Goal: Information Seeking & Learning: Learn about a topic

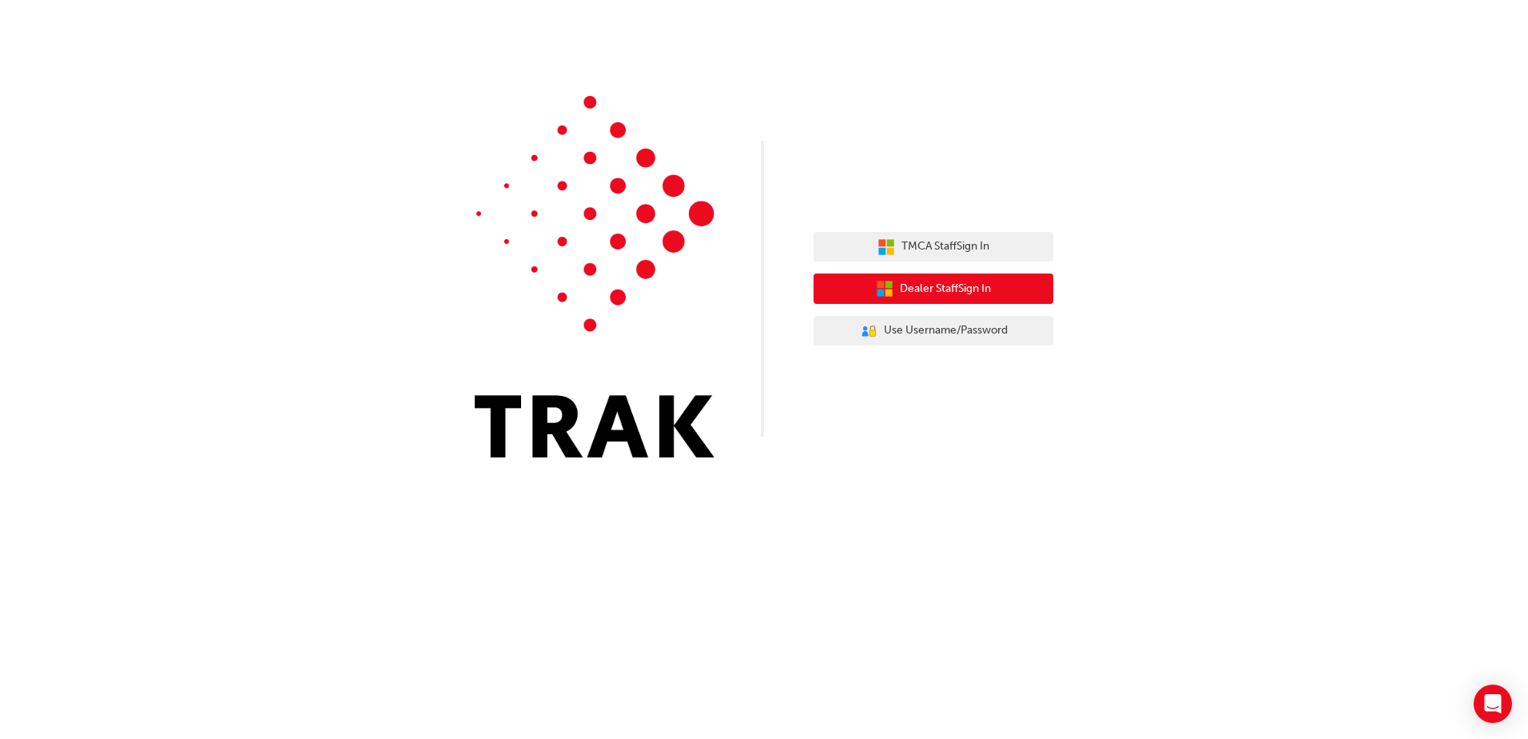
click at [910, 281] on span "Dealer Staff Sign In" at bounding box center [945, 289] width 91 height 18
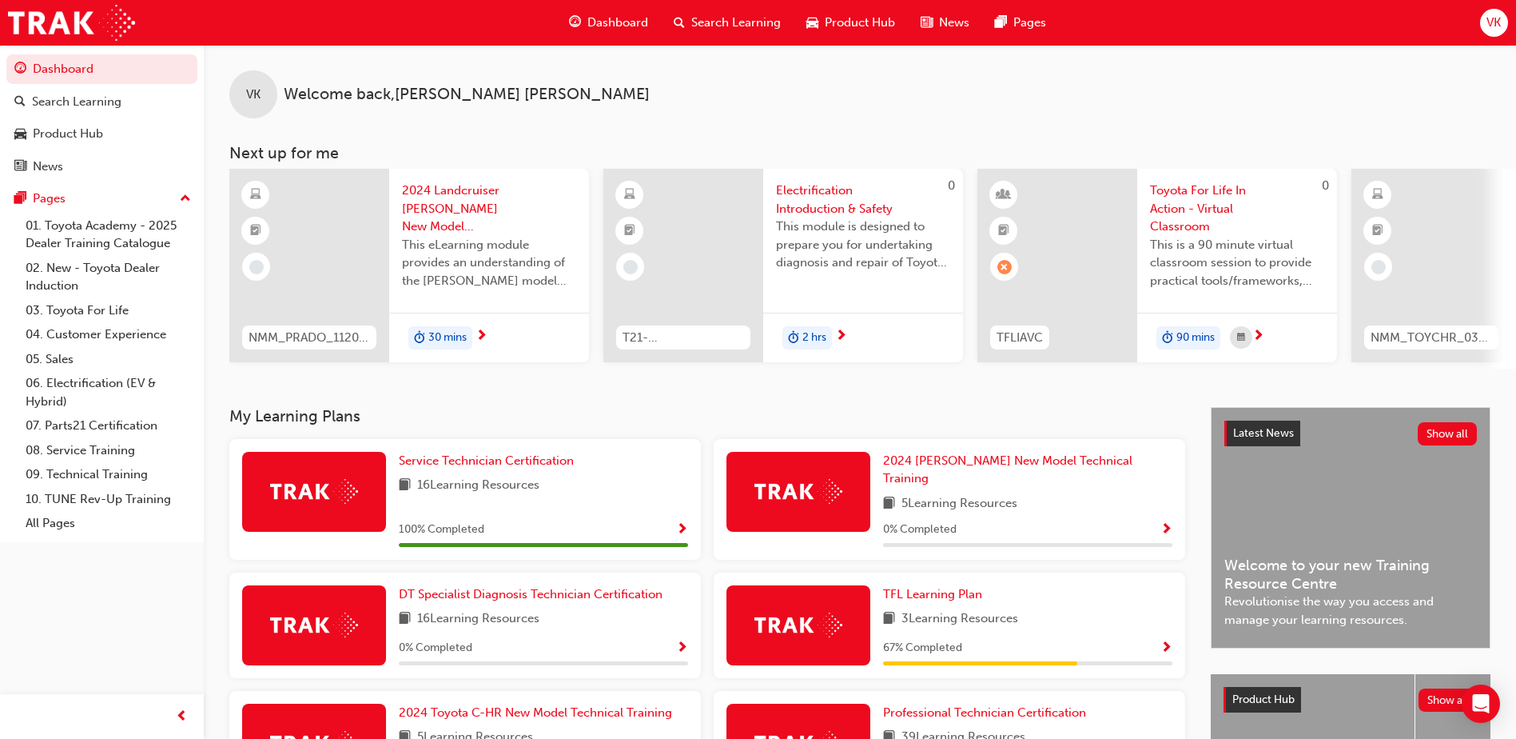
scroll to position [160, 0]
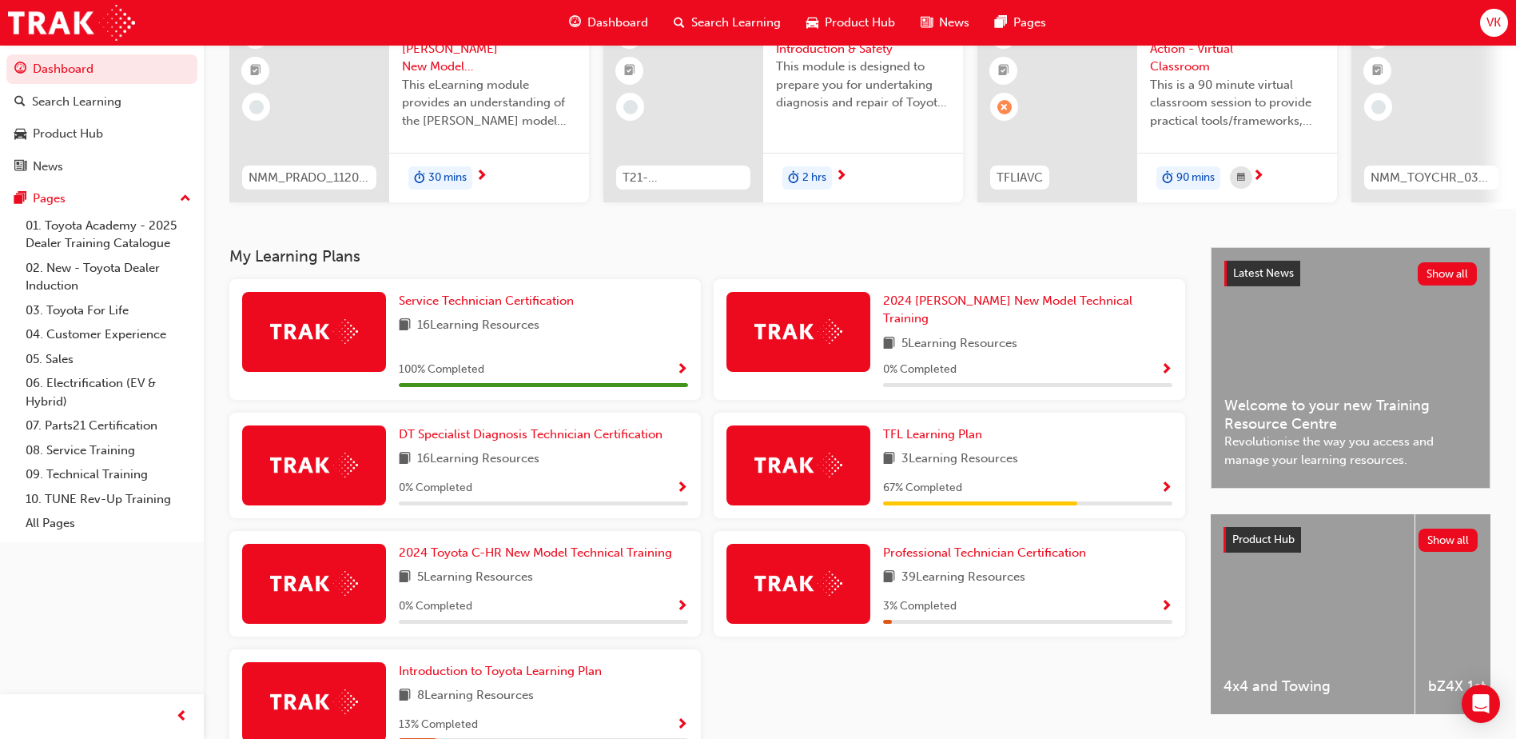
click at [990, 452] on span "3 Learning Resources" at bounding box center [960, 459] width 117 height 20
click at [1160, 480] on div "67 % Completed" at bounding box center [1027, 488] width 289 height 20
click at [1168, 481] on span "Show Progress" at bounding box center [1167, 488] width 12 height 14
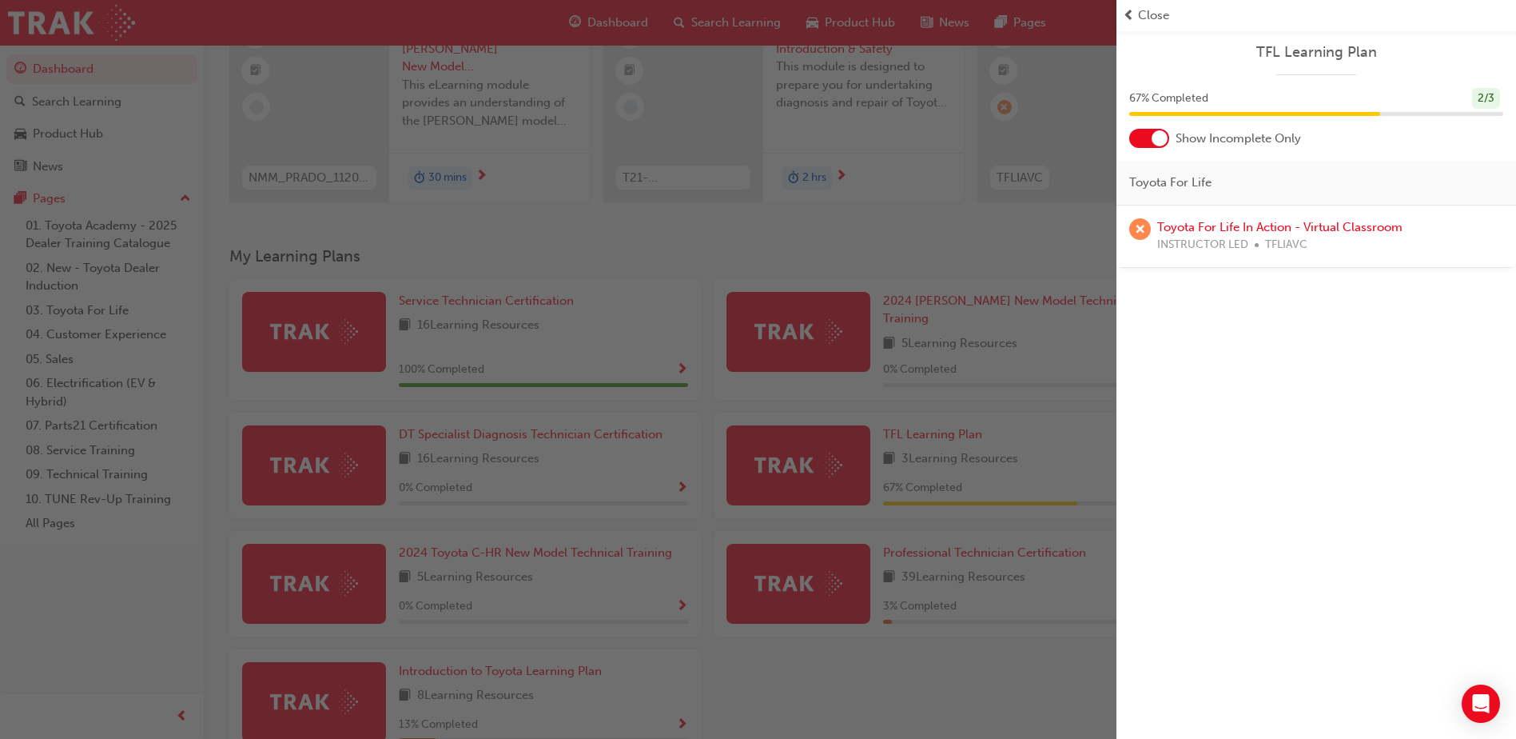
click at [1140, 20] on span "Close" at bounding box center [1153, 15] width 31 height 18
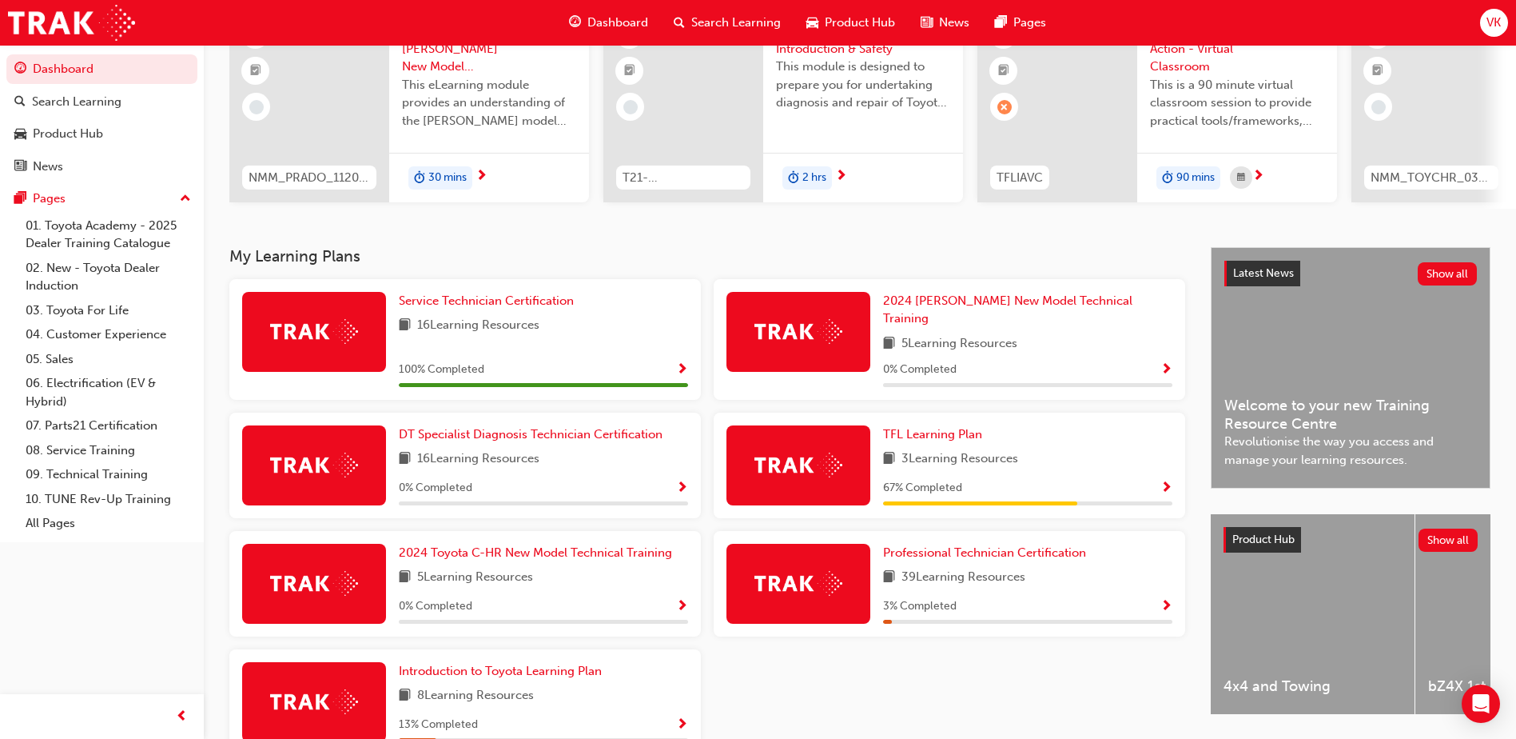
scroll to position [245, 0]
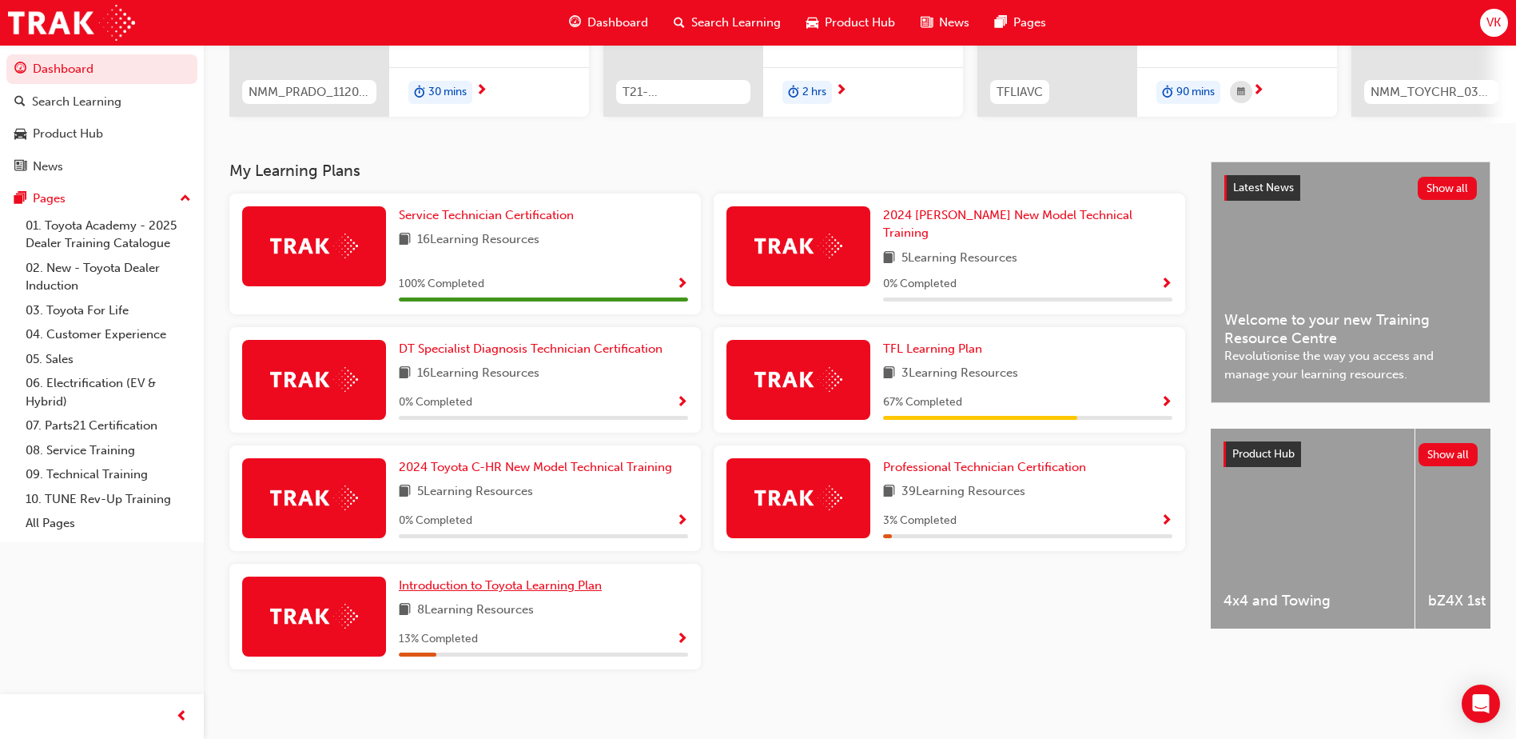
click at [478, 578] on span "Introduction to Toyota Learning Plan" at bounding box center [500, 585] width 203 height 14
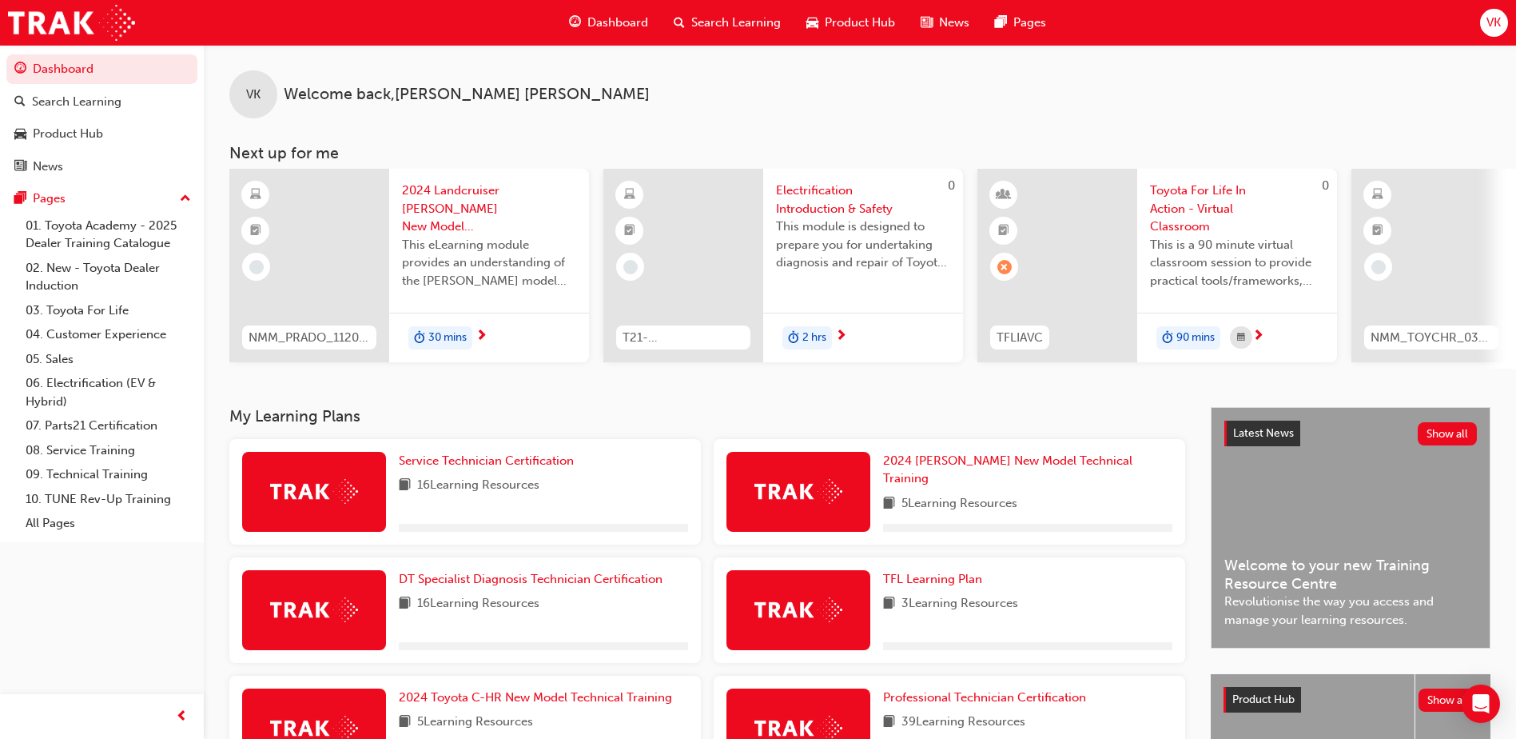
scroll to position [245, 0]
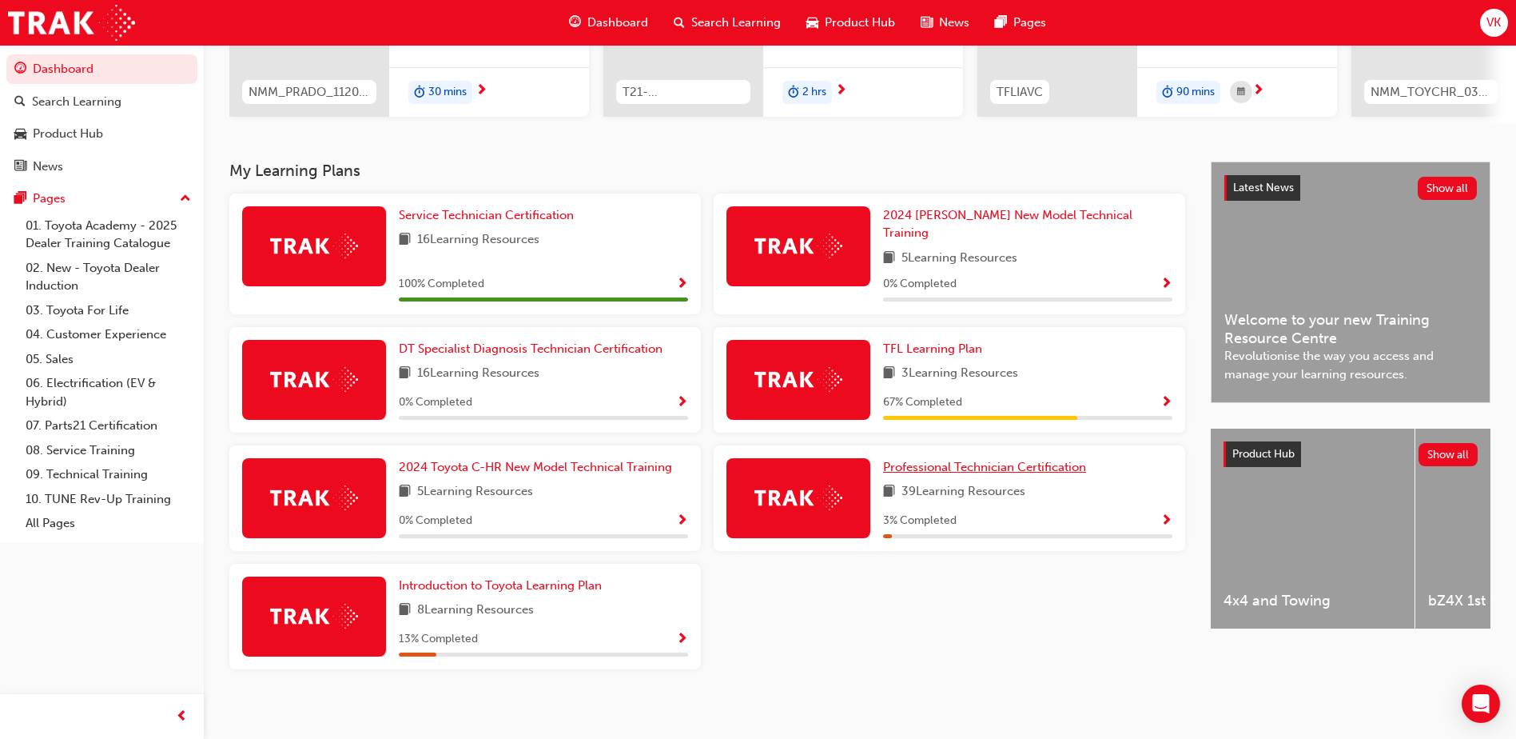
click at [956, 460] on span "Professional Technician Certification" at bounding box center [984, 467] width 203 height 14
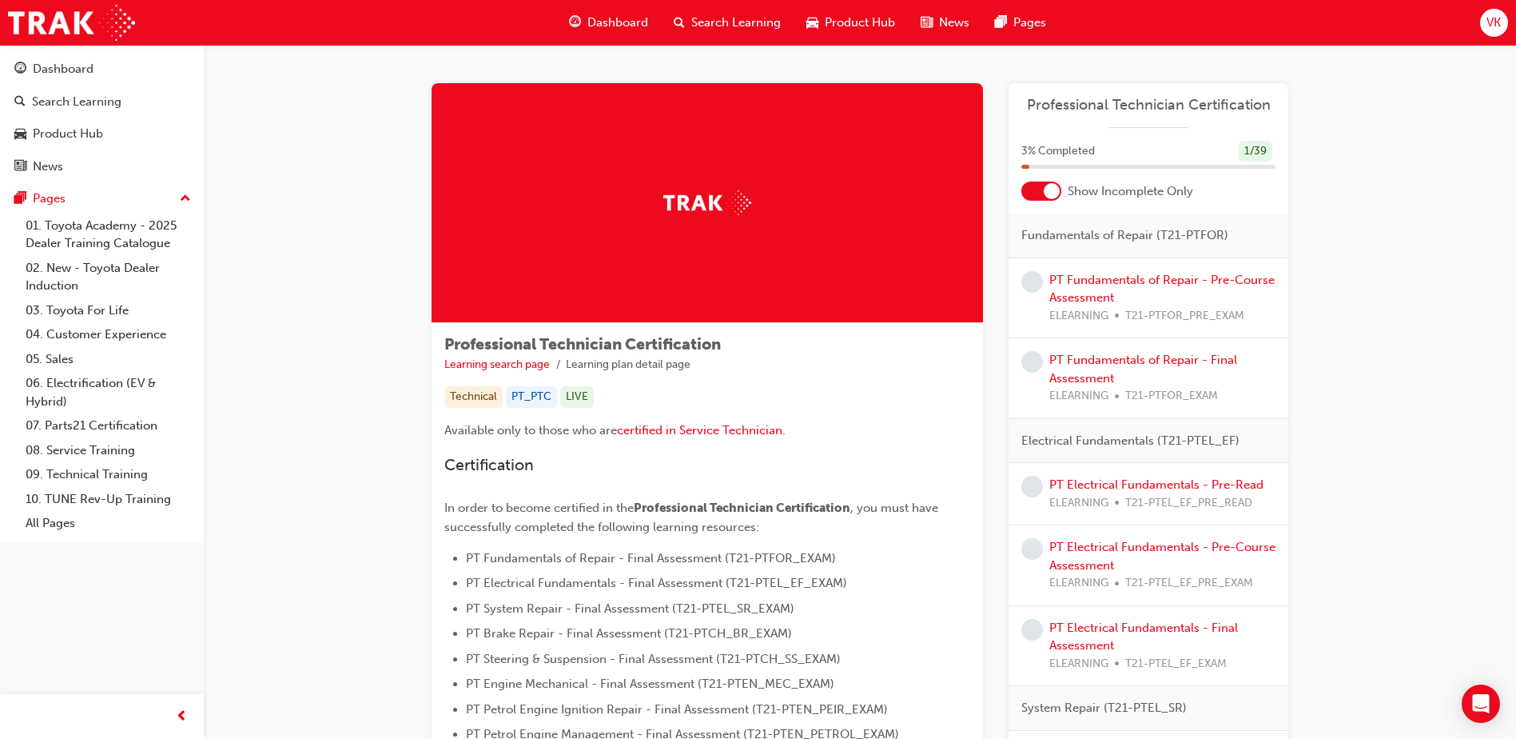
click at [620, 19] on span "Dashboard" at bounding box center [618, 23] width 61 height 18
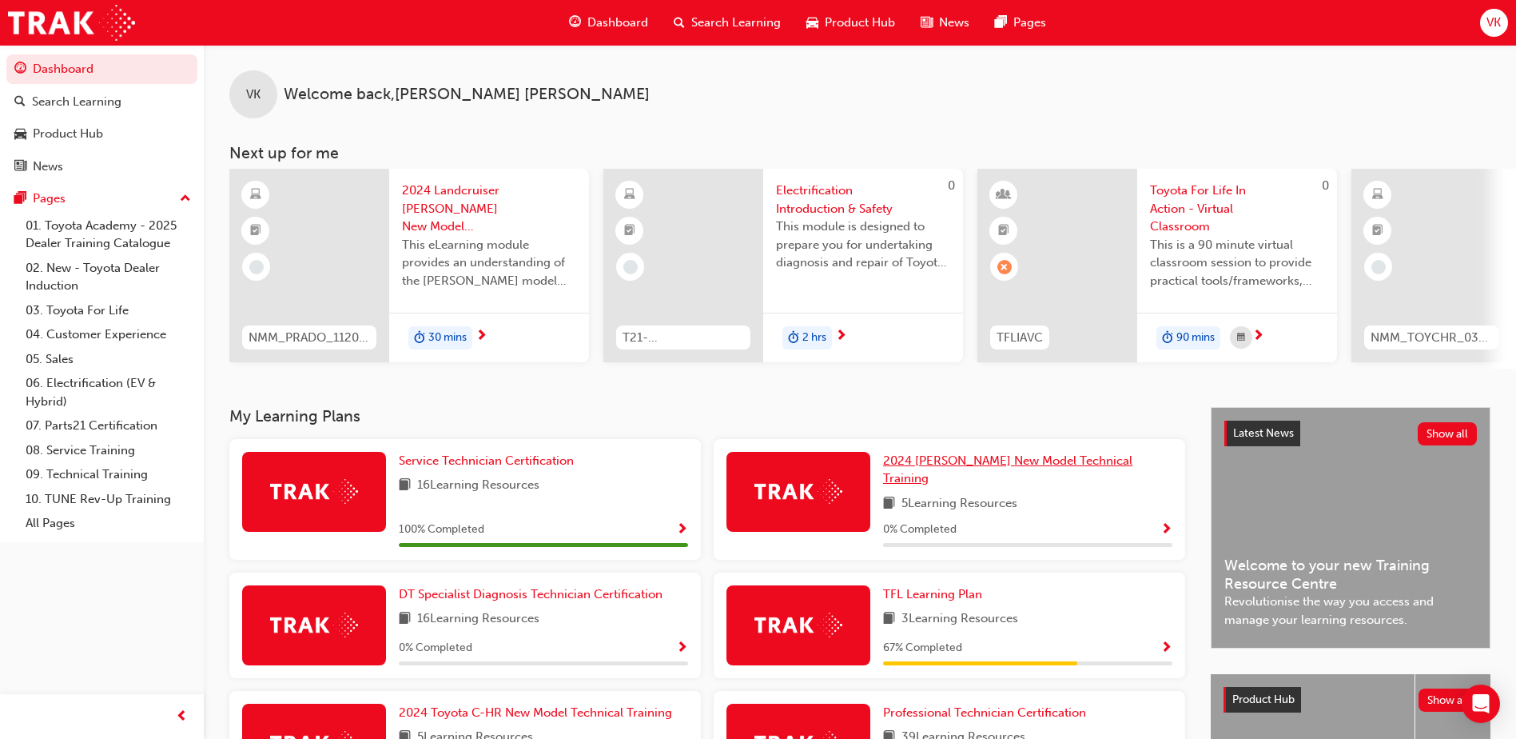
click at [938, 466] on span "2024 [PERSON_NAME] New Model Technical Training" at bounding box center [1007, 469] width 249 height 33
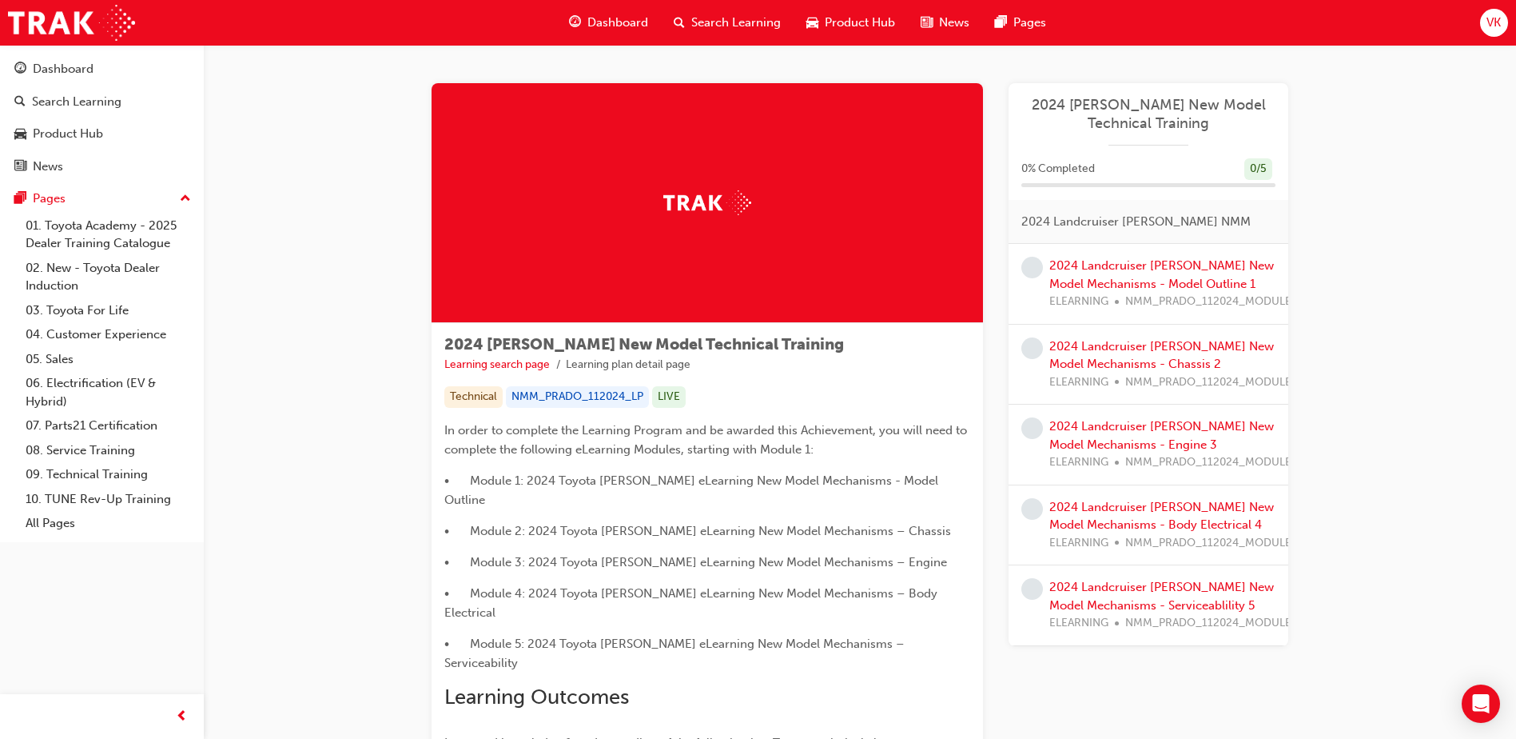
click at [1493, 23] on span "VK" at bounding box center [1494, 23] width 14 height 18
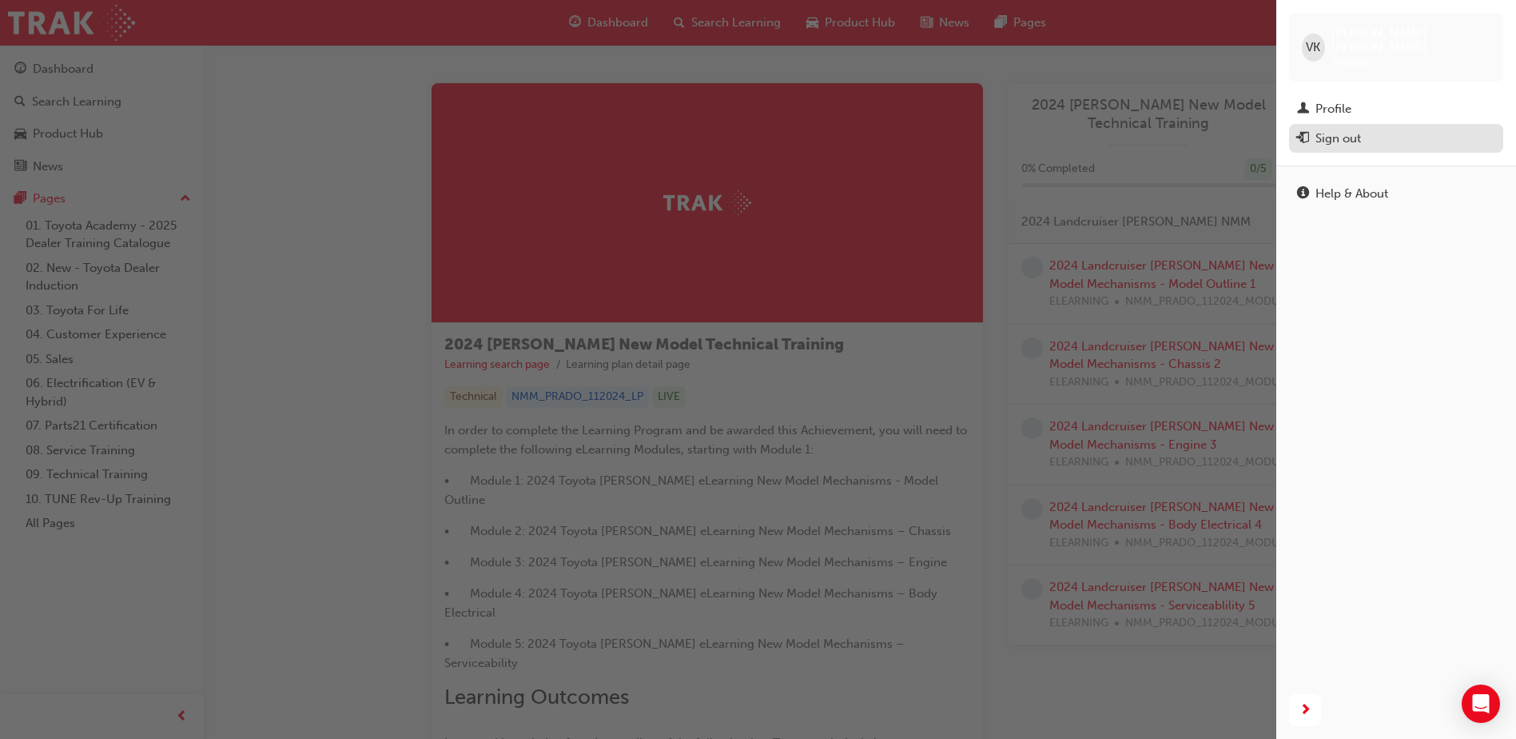
click at [1361, 129] on div "Sign out" at bounding box center [1339, 138] width 46 height 18
